Goal: Obtain resource: Download file/media

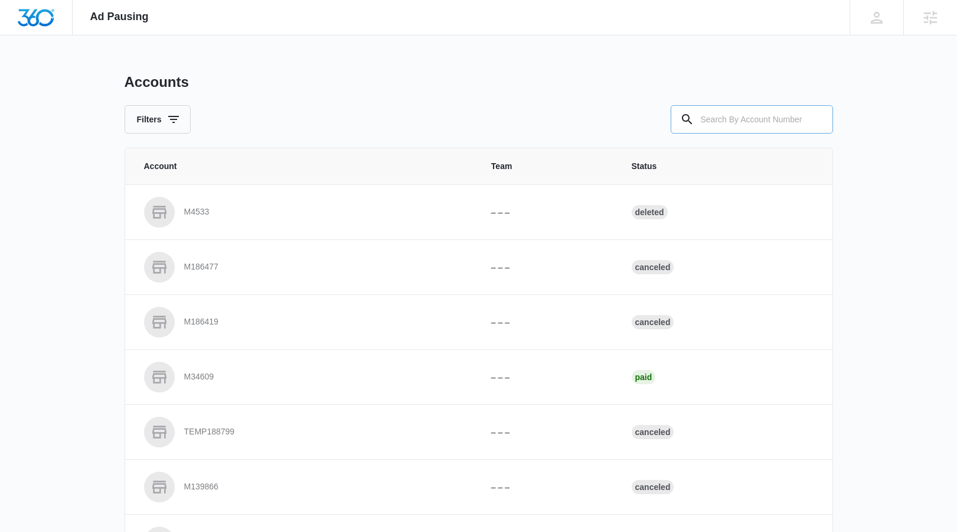
click at [745, 127] on input "text" at bounding box center [752, 119] width 162 height 28
paste input "M336769"
type input "M336769"
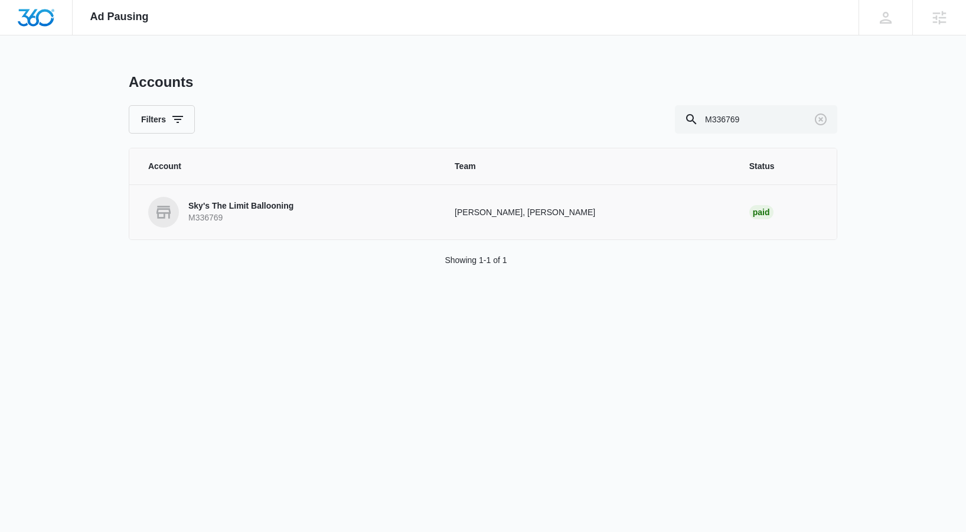
click at [252, 200] on p "Sky's The Limit Ballooning" at bounding box center [240, 206] width 105 height 12
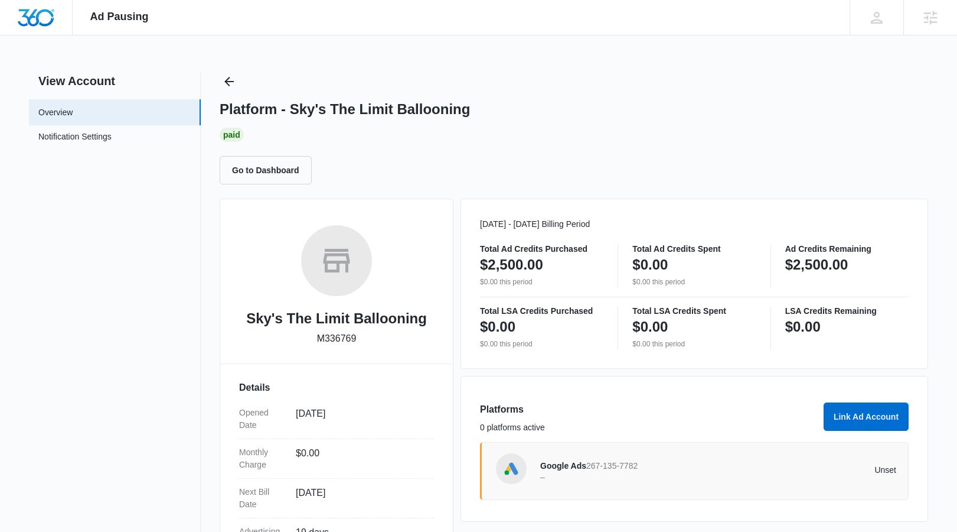
scroll to position [2, 0]
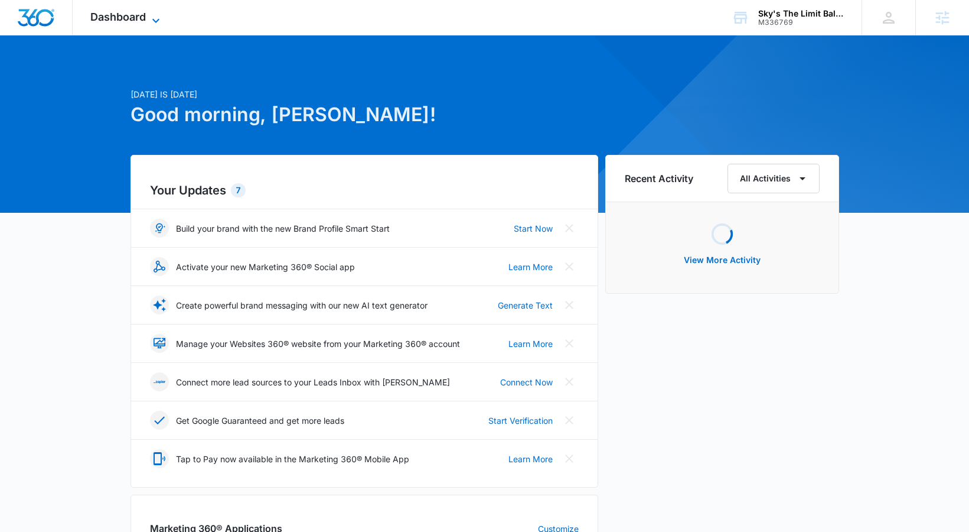
click at [113, 11] on span "Dashboard" at bounding box center [118, 17] width 56 height 12
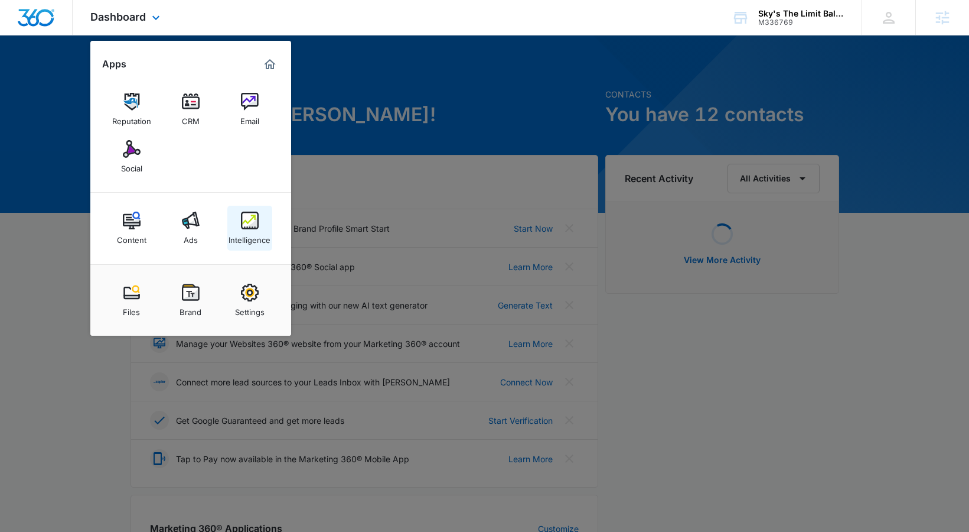
click at [256, 209] on link "Intelligence" at bounding box center [249, 228] width 45 height 45
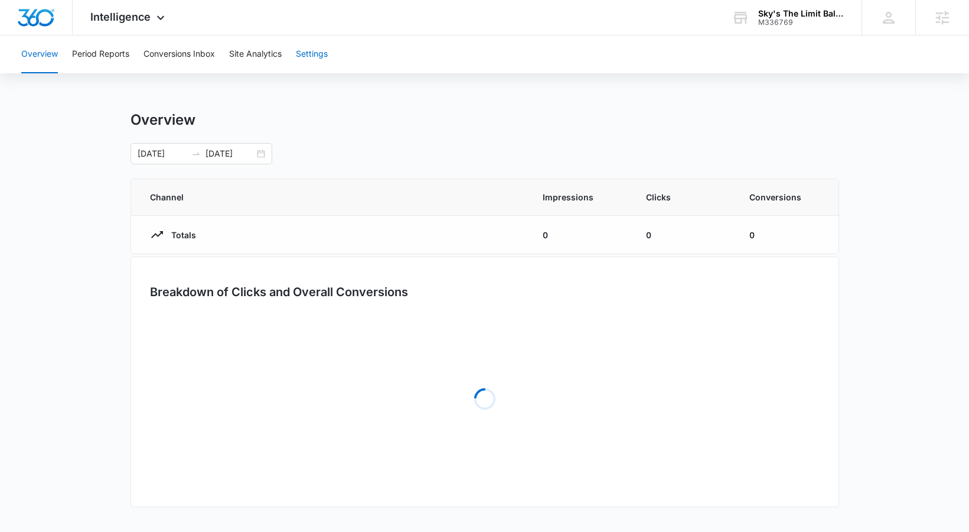
click at [319, 70] on button "Settings" at bounding box center [312, 54] width 32 height 38
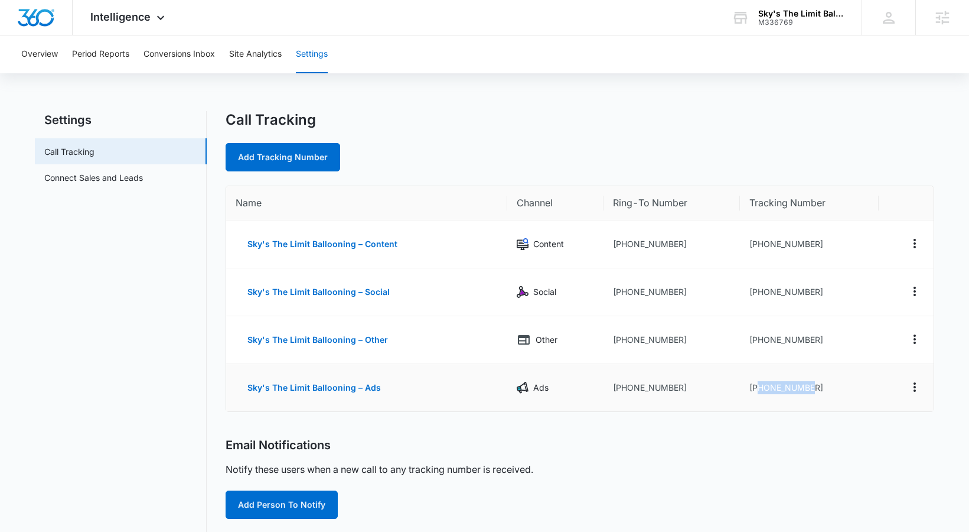
drag, startPoint x: 757, startPoint y: 390, endPoint x: 825, endPoint y: 390, distance: 68.5
click at [825, 390] on td "+17608491112" at bounding box center [809, 387] width 139 height 47
copy td "7608491112"
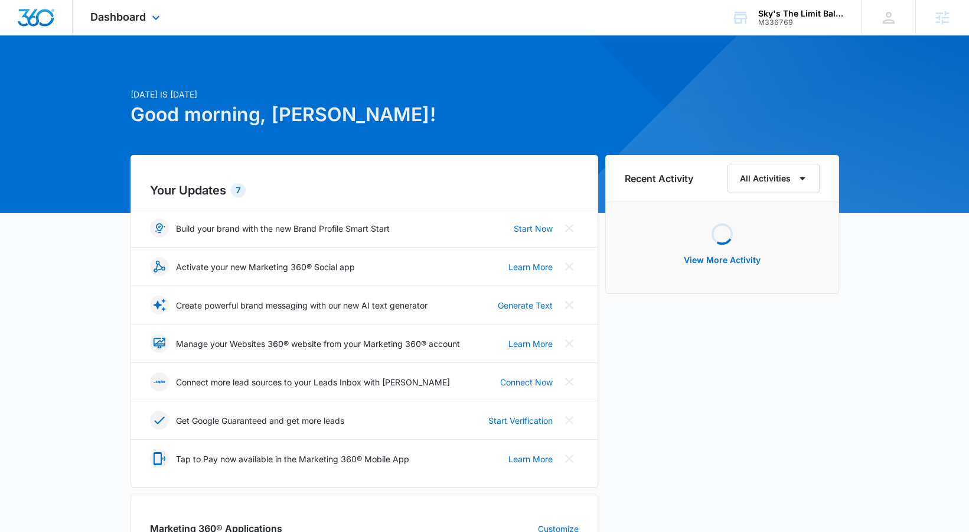
click at [148, 23] on div "Dashboard Apps Reputation CRM Email Social Content Ads Intelligence Files Brand…" at bounding box center [127, 17] width 108 height 35
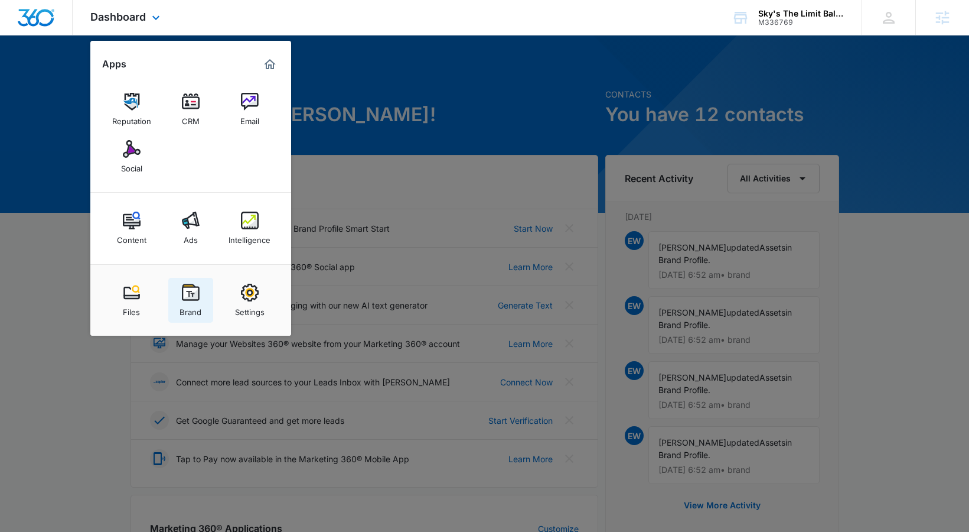
click at [193, 306] on div "Brand" at bounding box center [191, 308] width 22 height 15
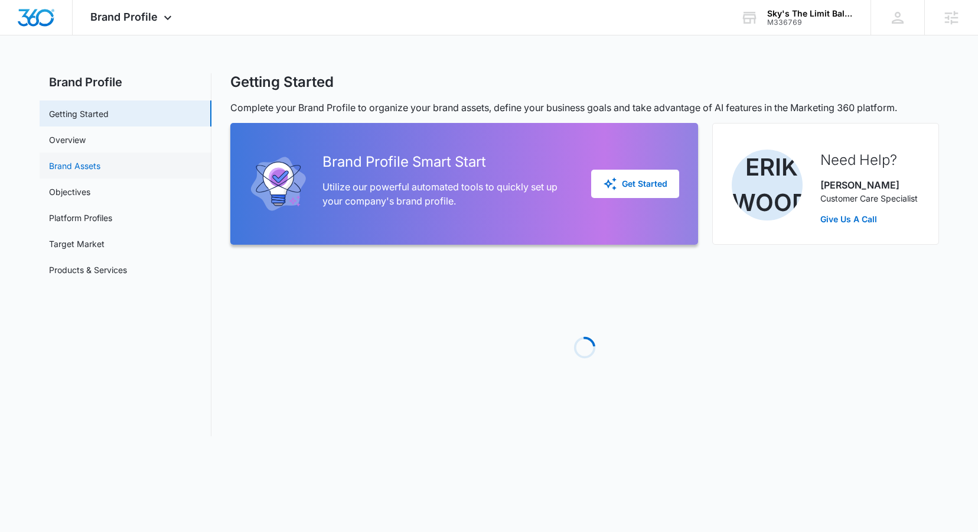
click at [74, 159] on link "Brand Assets" at bounding box center [74, 165] width 51 height 12
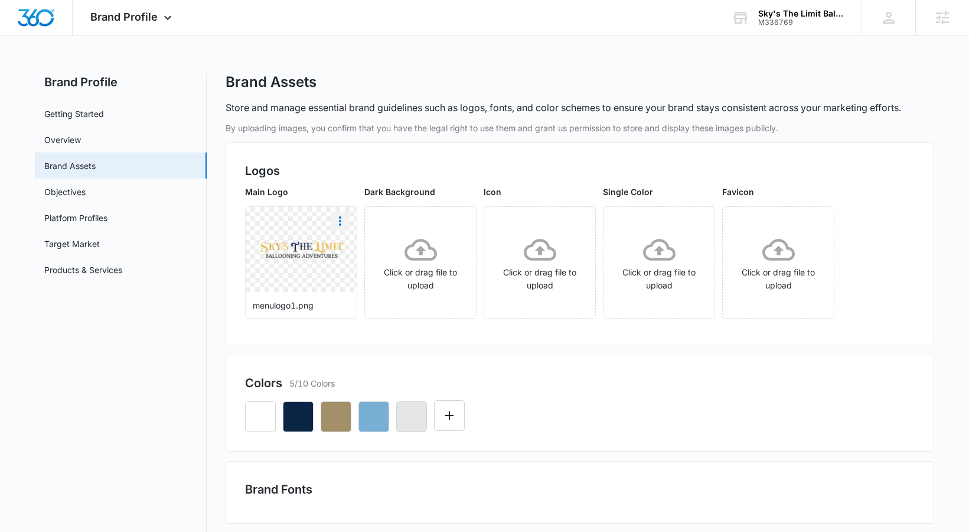
click at [334, 221] on icon "More" at bounding box center [340, 221] width 14 height 14
click at [346, 253] on div "Download" at bounding box center [365, 254] width 38 height 8
